Goal: Task Accomplishment & Management: Use online tool/utility

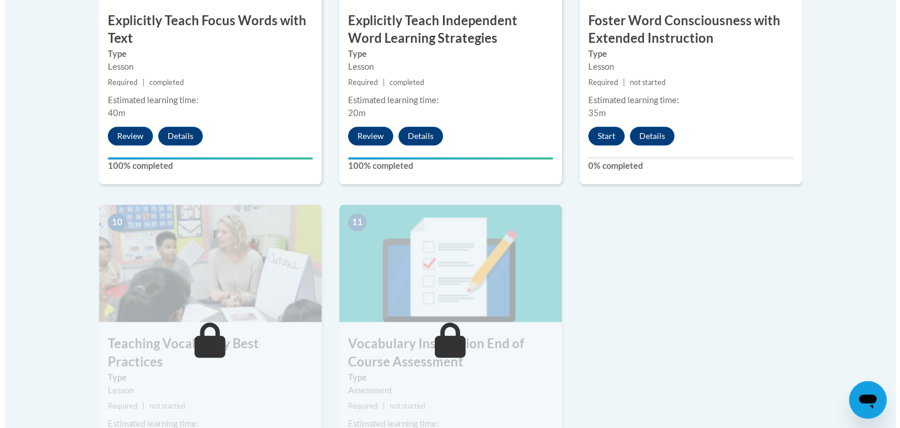
scroll to position [1155, 0]
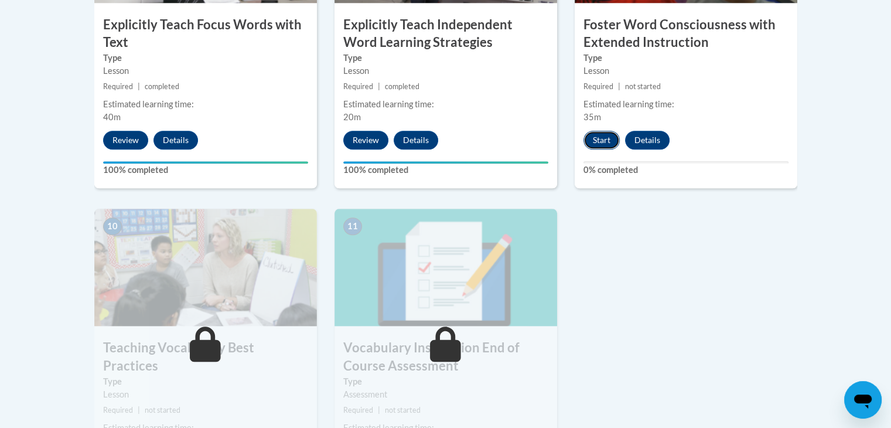
click at [598, 137] on button "Start" at bounding box center [602, 140] width 36 height 19
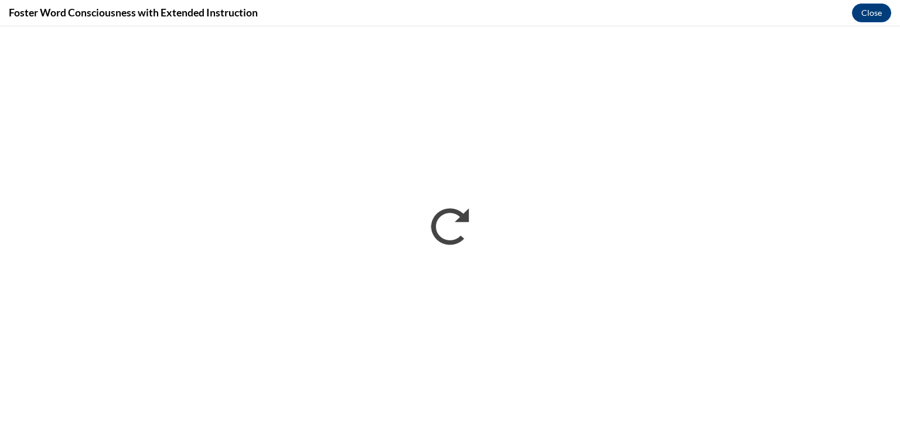
scroll to position [0, 0]
